Goal: Task Accomplishment & Management: Manage account settings

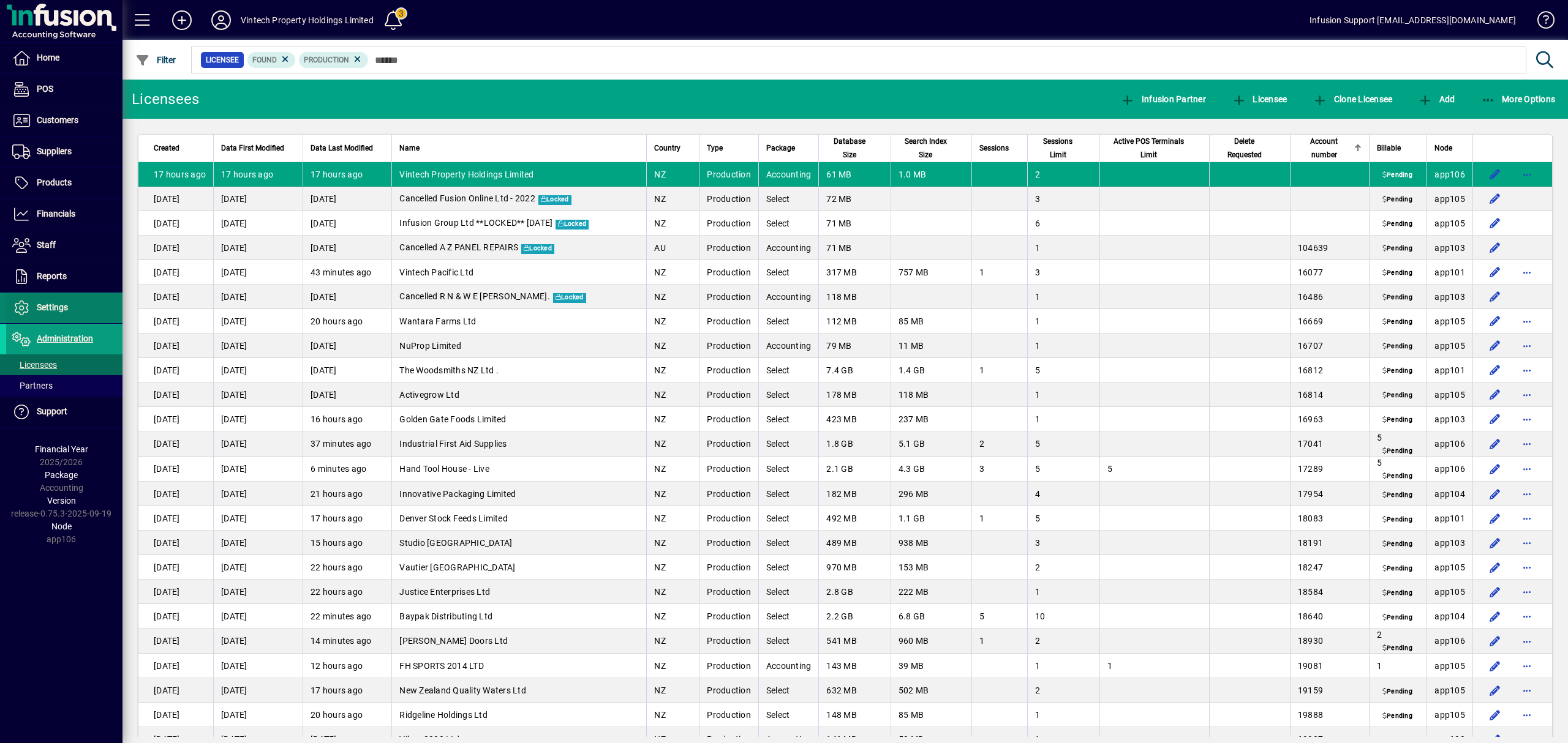
click at [68, 307] on span at bounding box center [64, 308] width 117 height 29
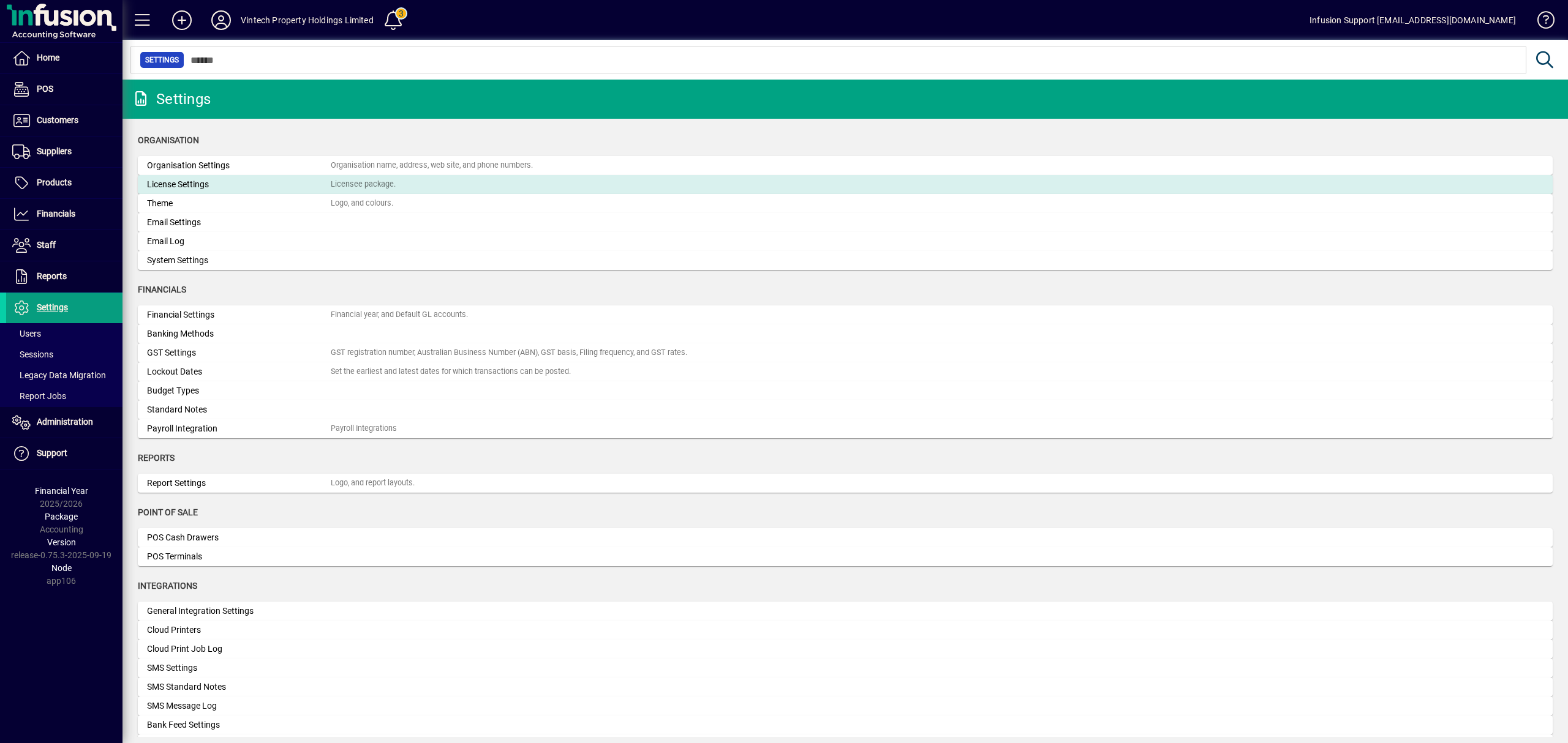
click at [198, 187] on div "License Settings" at bounding box center [238, 184] width 184 height 13
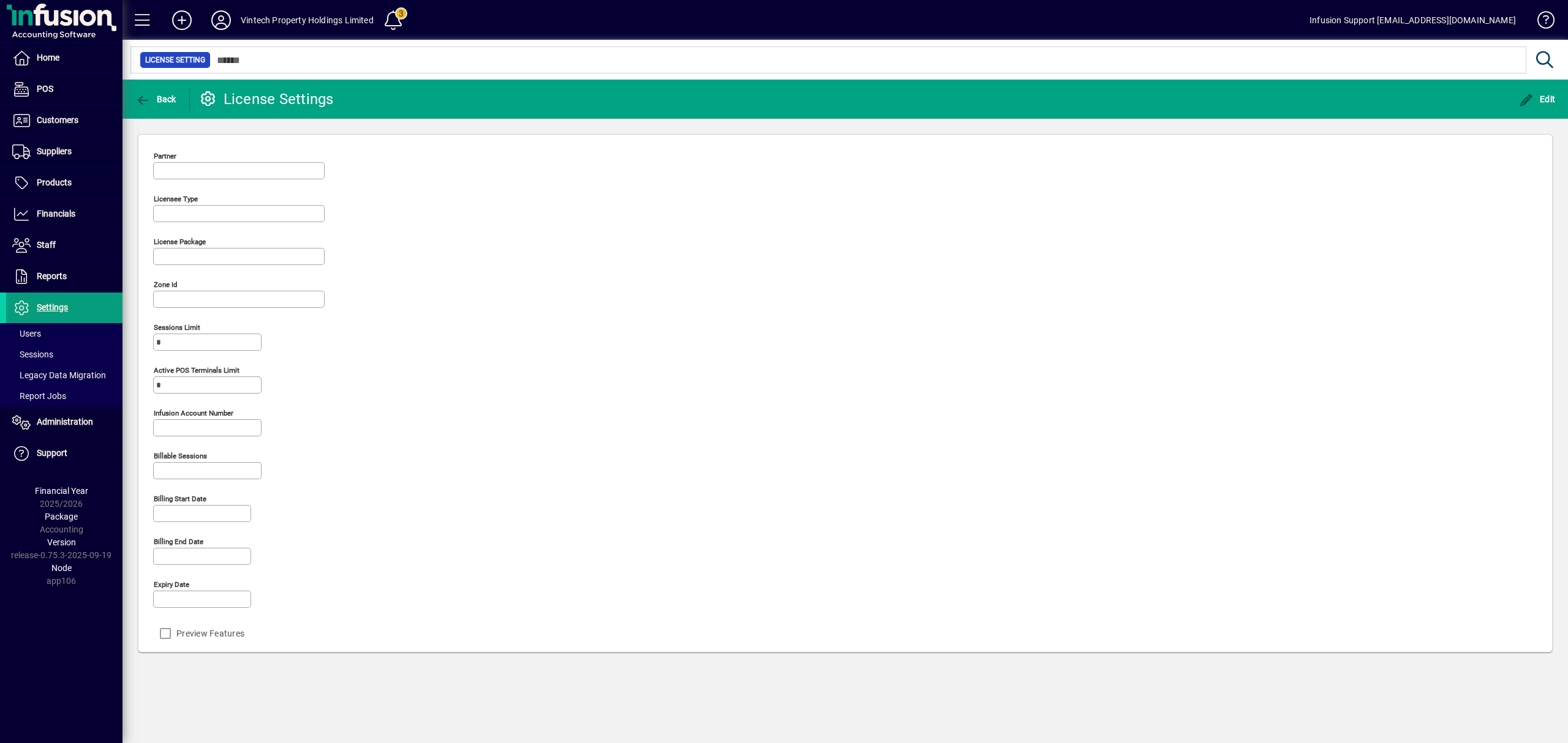
type input "**********"
click at [1542, 93] on span "button" at bounding box center [1537, 99] width 43 height 29
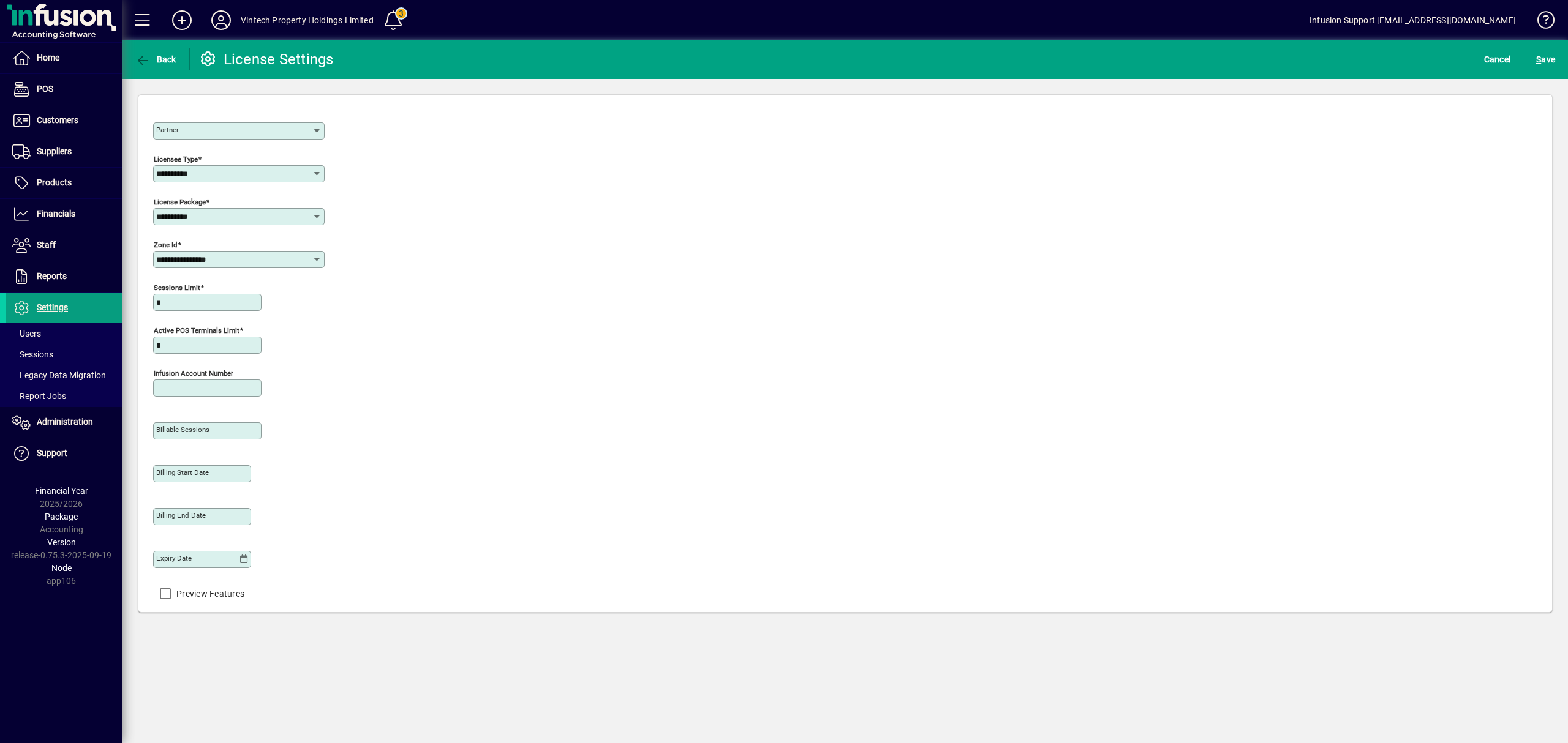
click at [166, 392] on input "Infusion account number" at bounding box center [209, 388] width 105 height 10
type input "*****"
click at [1544, 62] on span "S ave" at bounding box center [1545, 59] width 19 height 20
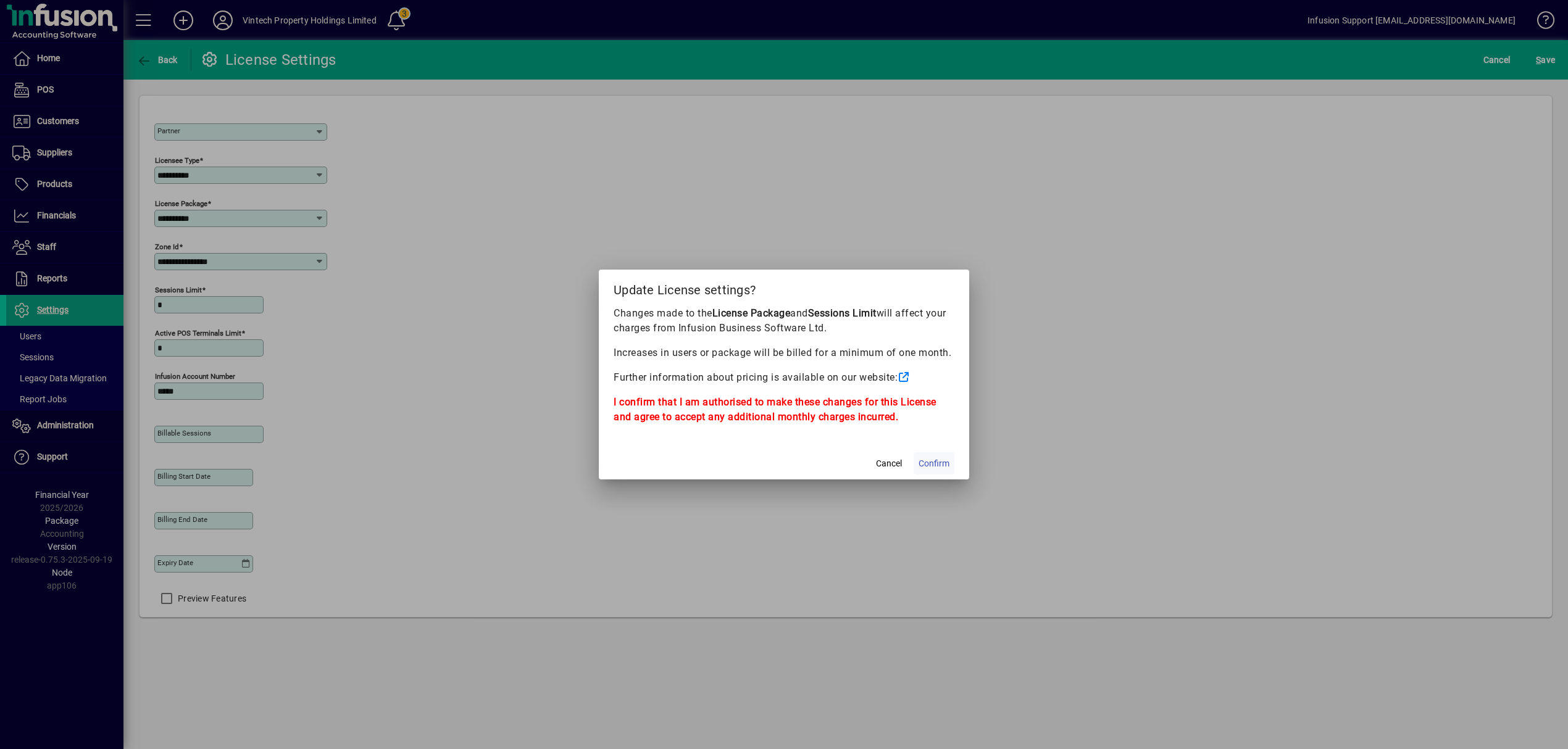
click at [952, 460] on span at bounding box center [934, 463] width 41 height 30
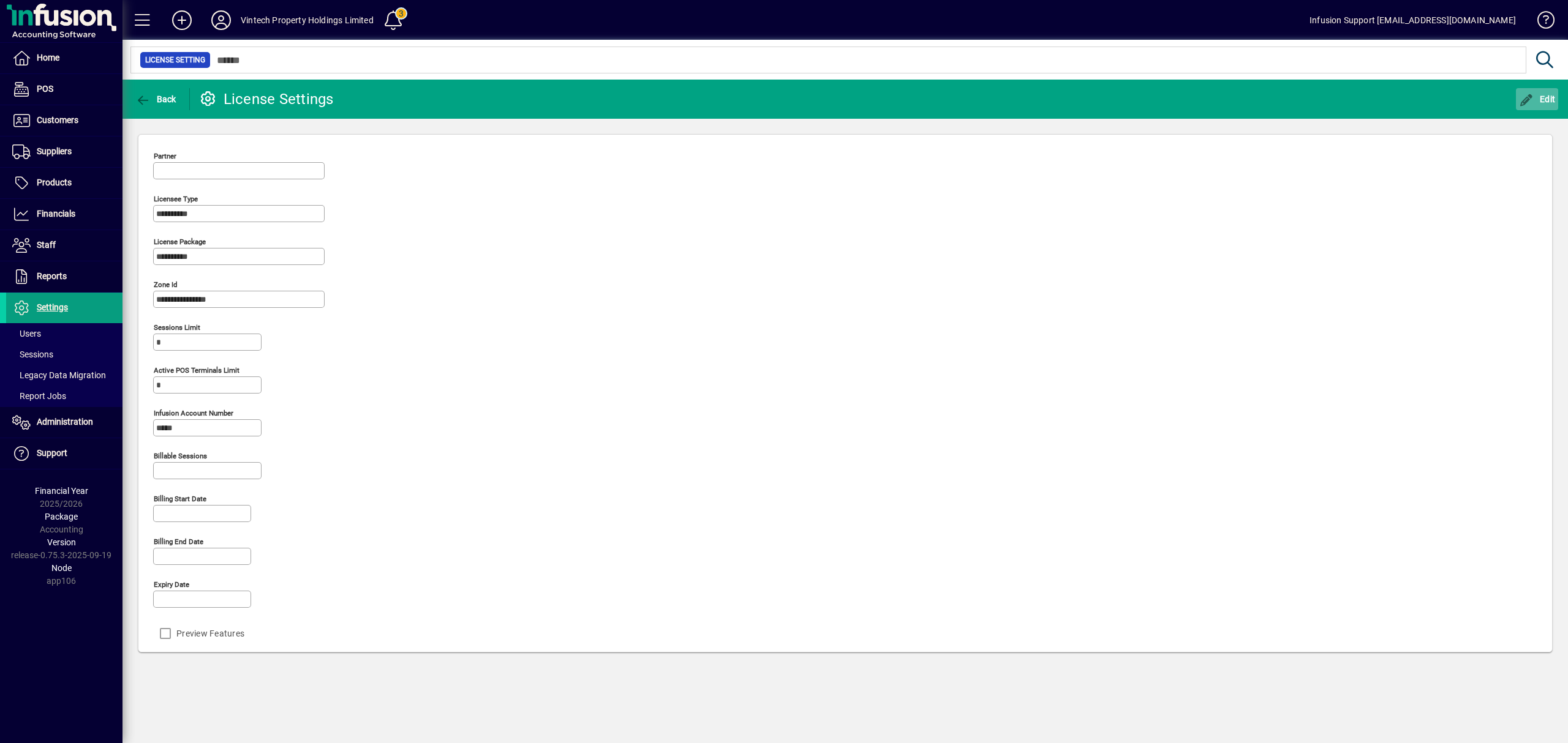
click at [1522, 96] on icon "button" at bounding box center [1527, 101] width 15 height 13
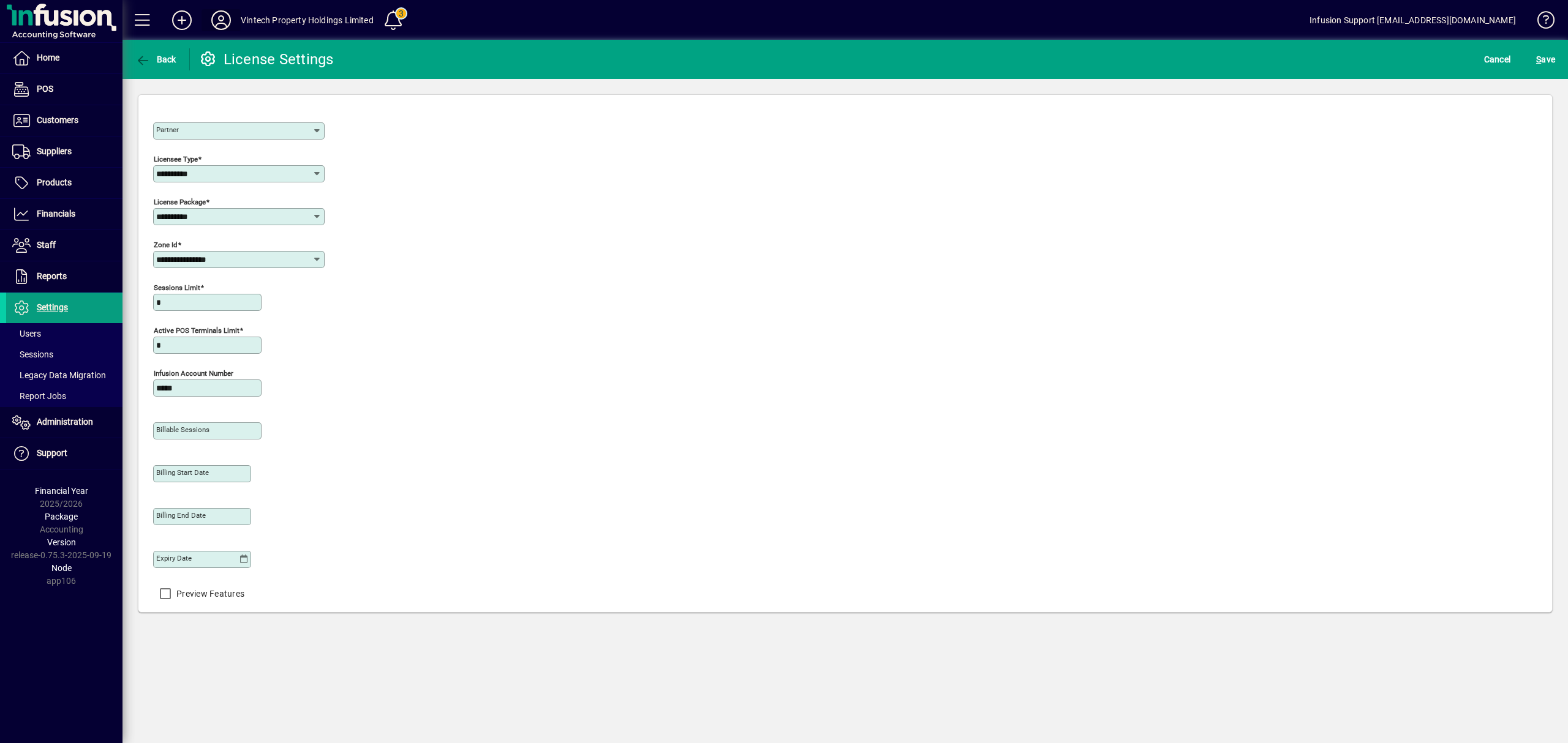
click at [226, 22] on icon at bounding box center [221, 20] width 24 height 20
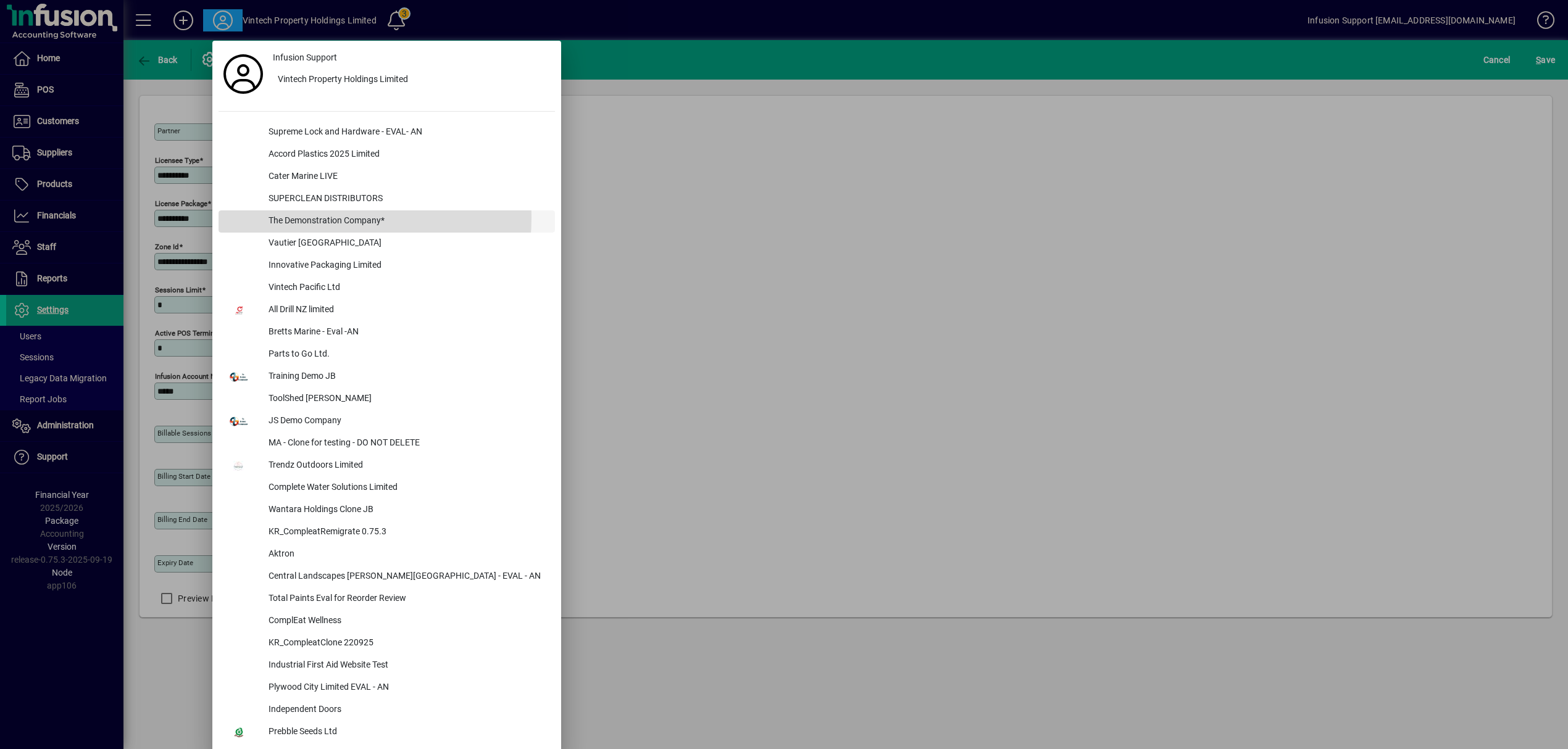
click at [309, 218] on div "The Demonstration Company*" at bounding box center [406, 222] width 297 height 23
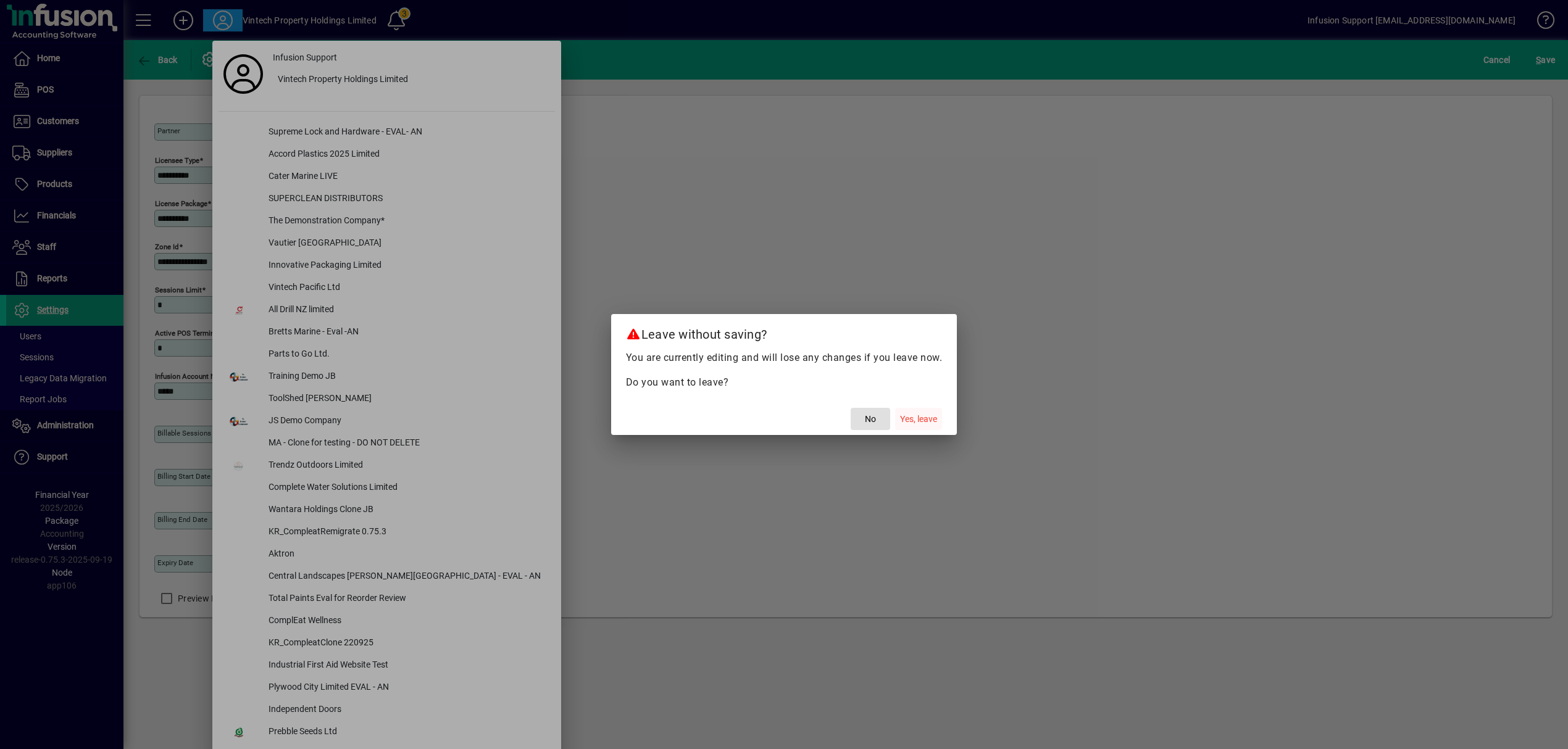
click at [919, 413] on span "Yes, leave" at bounding box center [919, 419] width 37 height 13
